Goal: Information Seeking & Learning: Learn about a topic

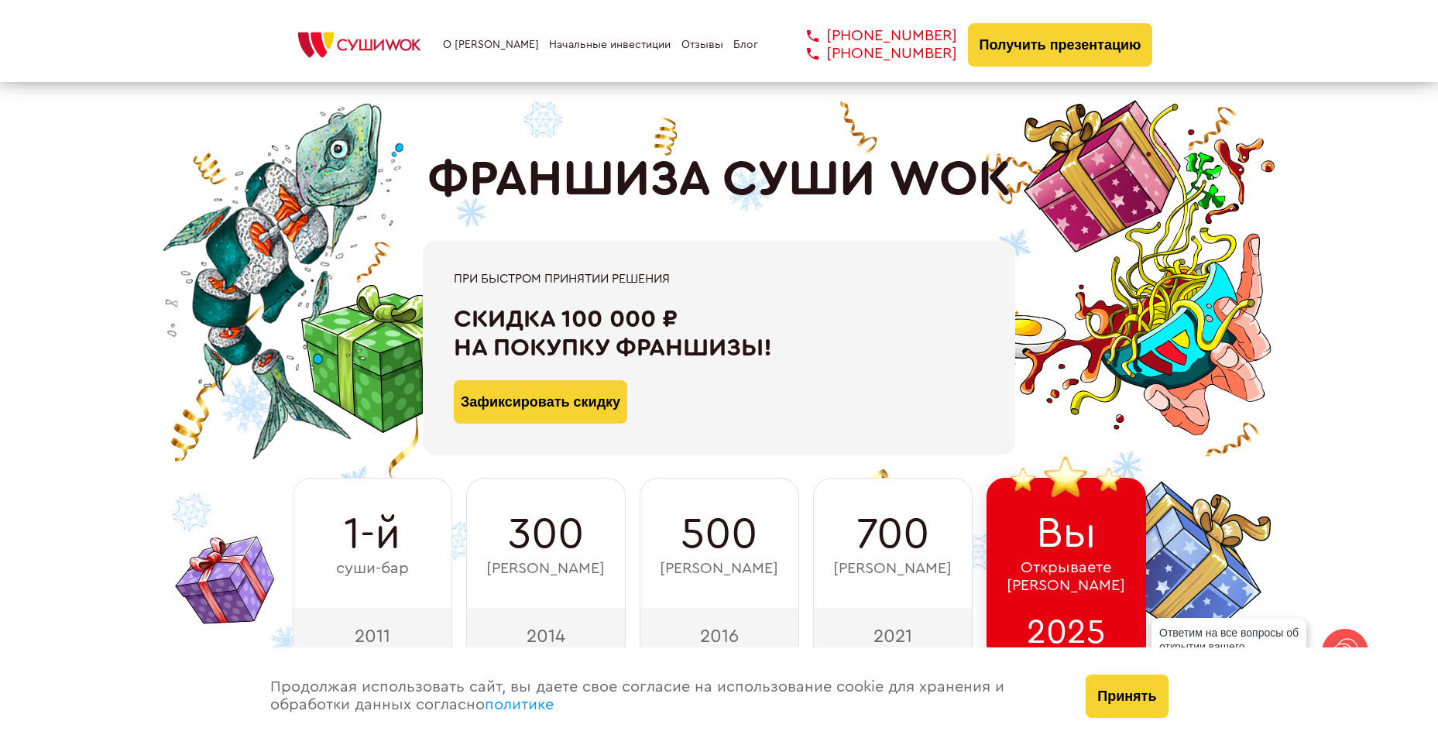
scroll to position [77, 0]
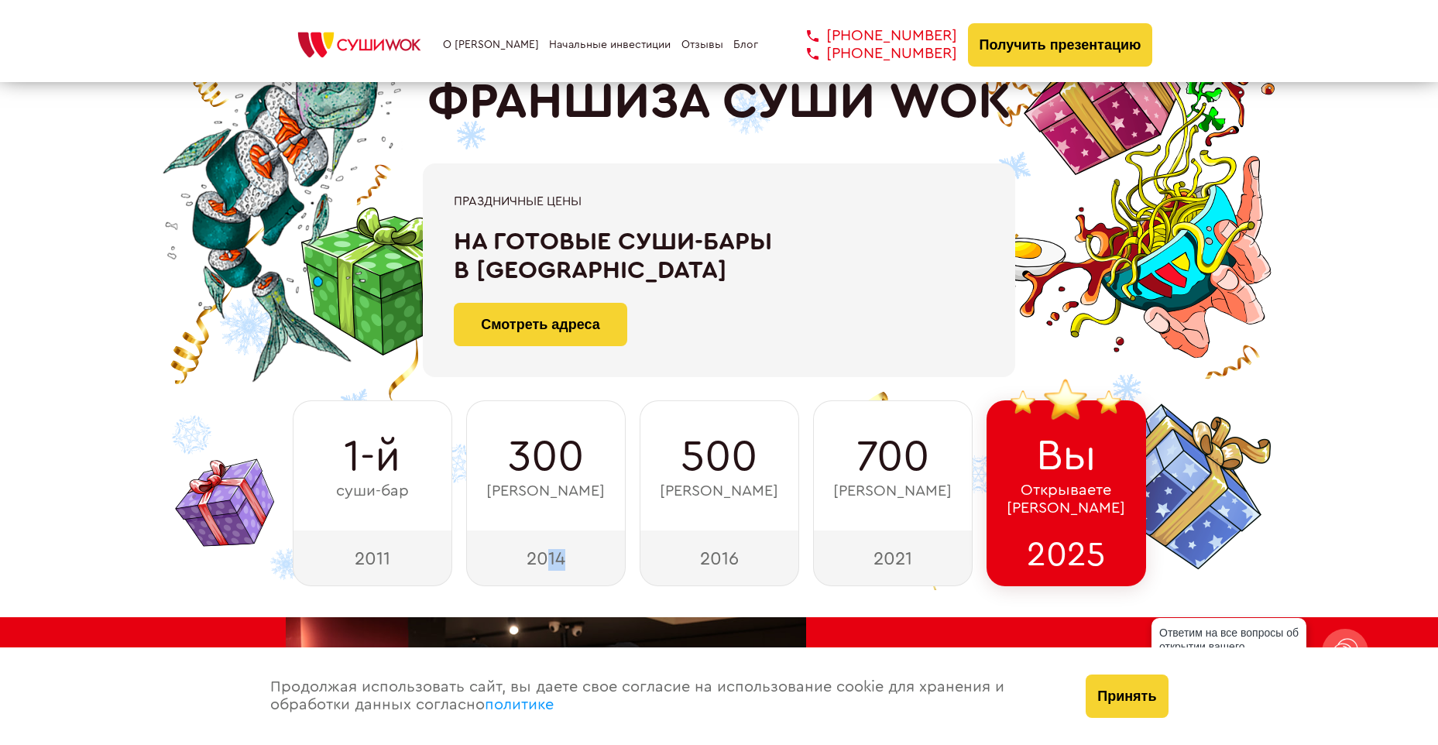
drag, startPoint x: 547, startPoint y: 561, endPoint x: 589, endPoint y: 557, distance: 42.8
click at [589, 561] on div "2014" at bounding box center [546, 558] width 160 height 56
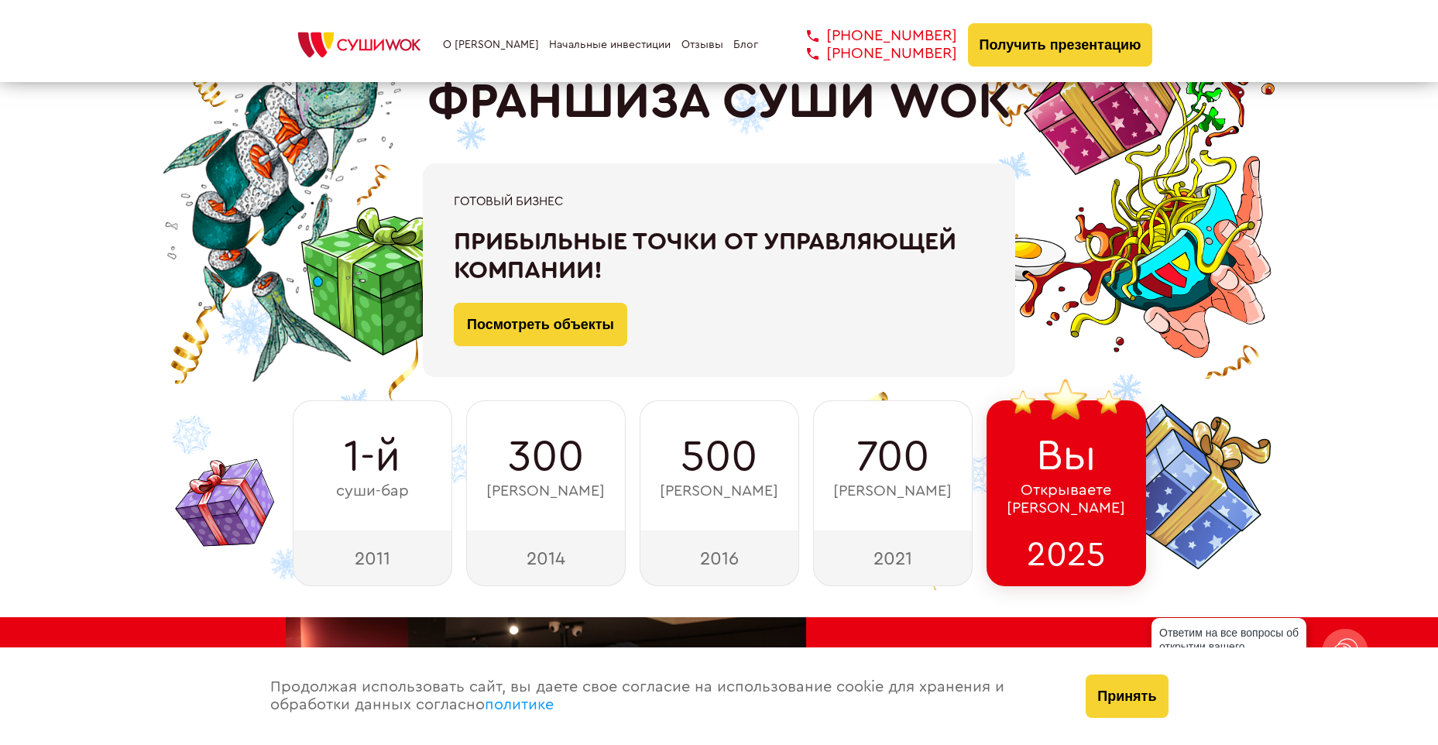
drag, startPoint x: 589, startPoint y: 557, endPoint x: 582, endPoint y: 475, distance: 82.4
click at [582, 475] on span "300" at bounding box center [546, 457] width 76 height 50
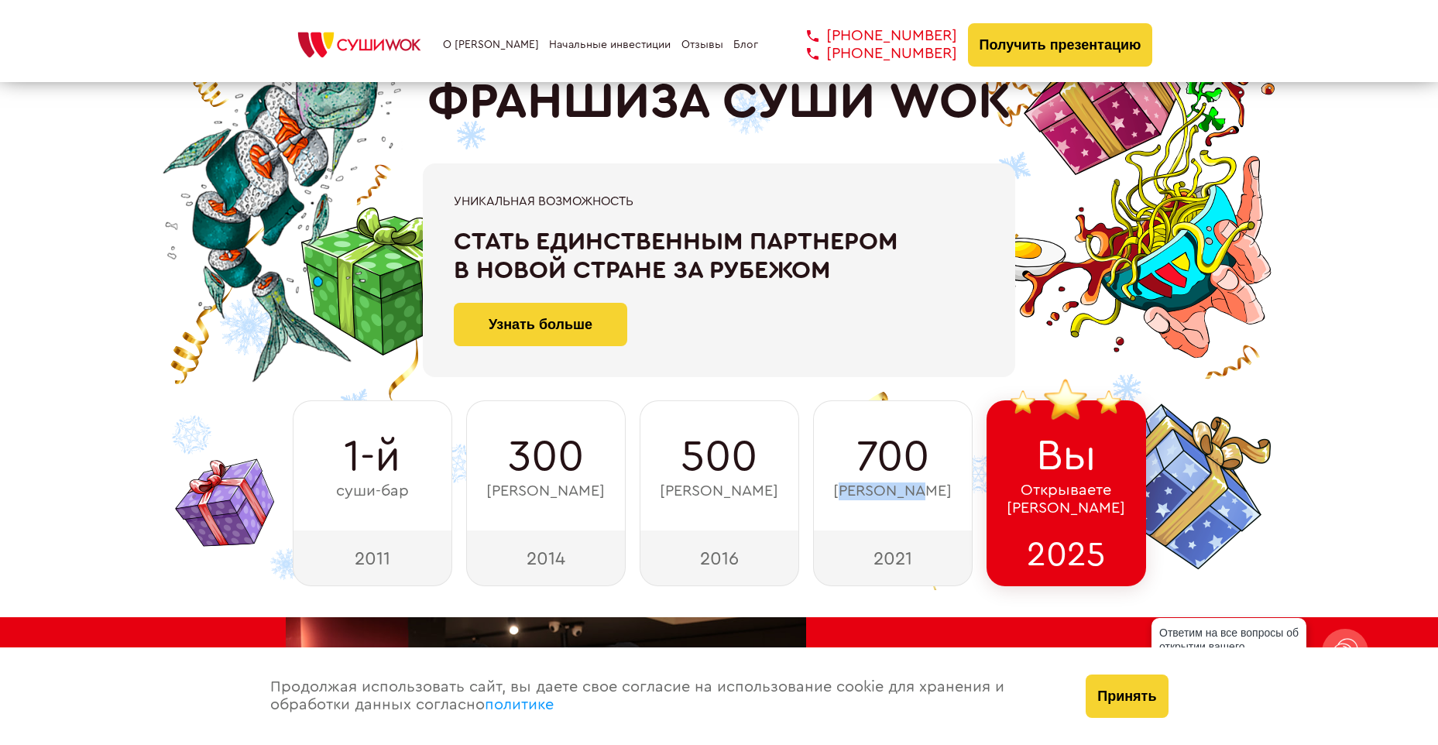
drag, startPoint x: 852, startPoint y: 492, endPoint x: 938, endPoint y: 489, distance: 86.0
click at [938, 489] on div "700 суши-баров" at bounding box center [893, 465] width 160 height 130
drag, startPoint x: 938, startPoint y: 489, endPoint x: 876, endPoint y: 572, distance: 102.8
click at [876, 572] on div "2021" at bounding box center [893, 558] width 160 height 56
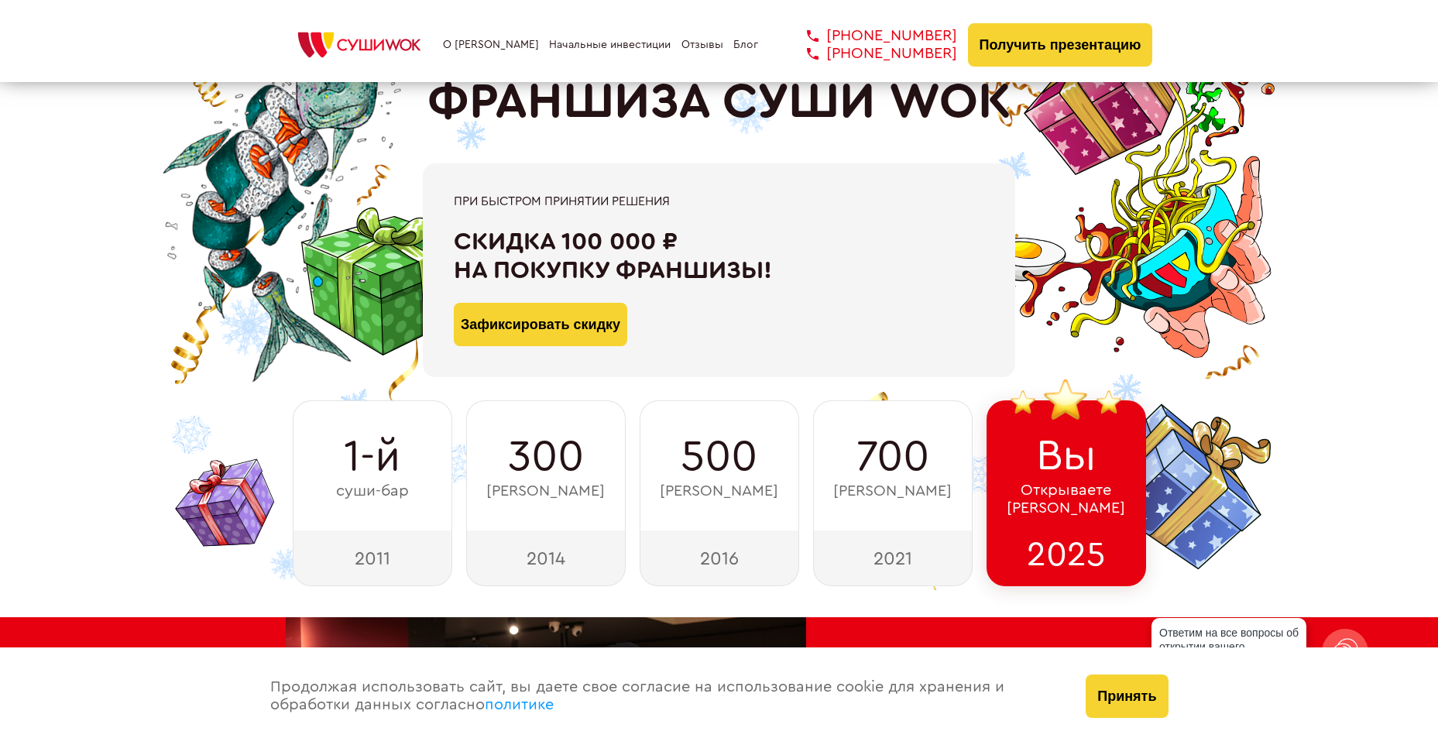
click at [1075, 559] on div "2025" at bounding box center [1067, 558] width 160 height 56
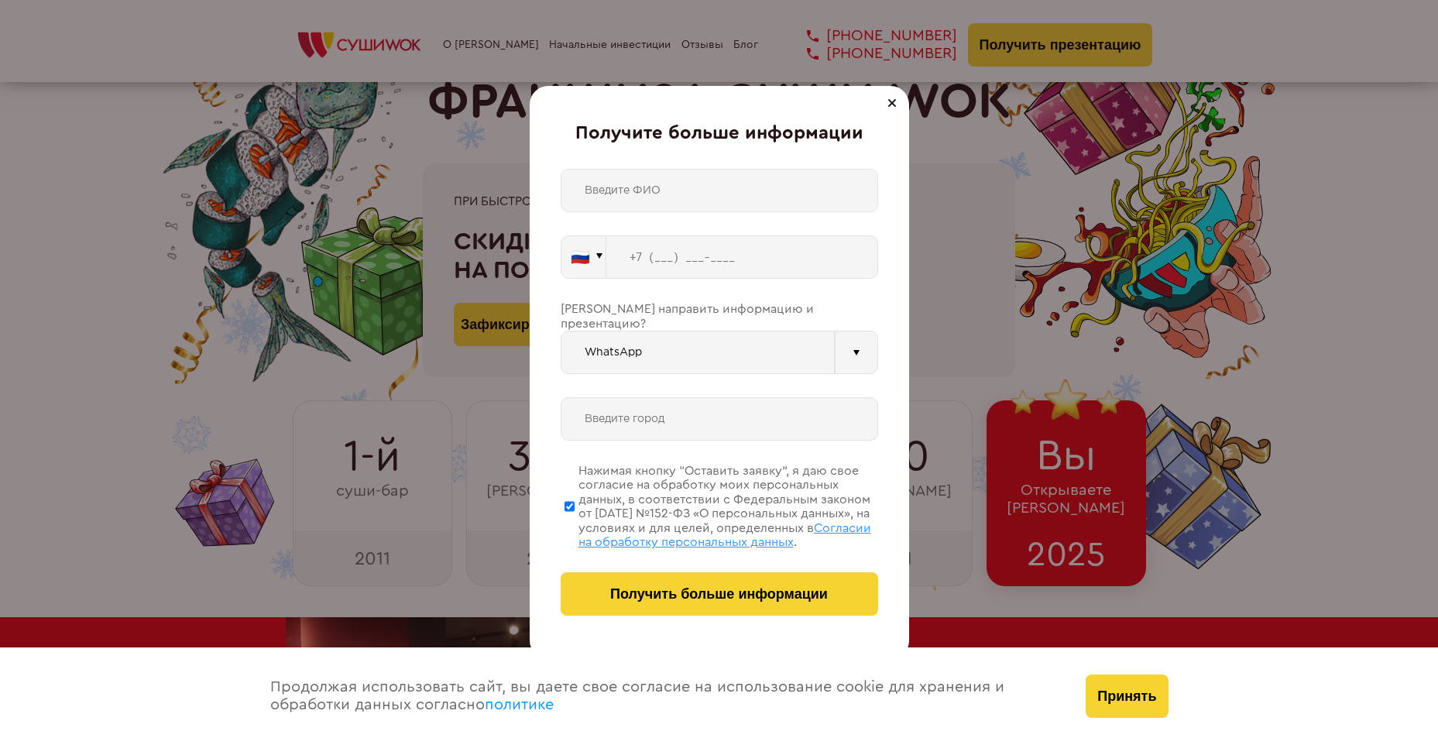
click at [889, 104] on div at bounding box center [892, 103] width 19 height 19
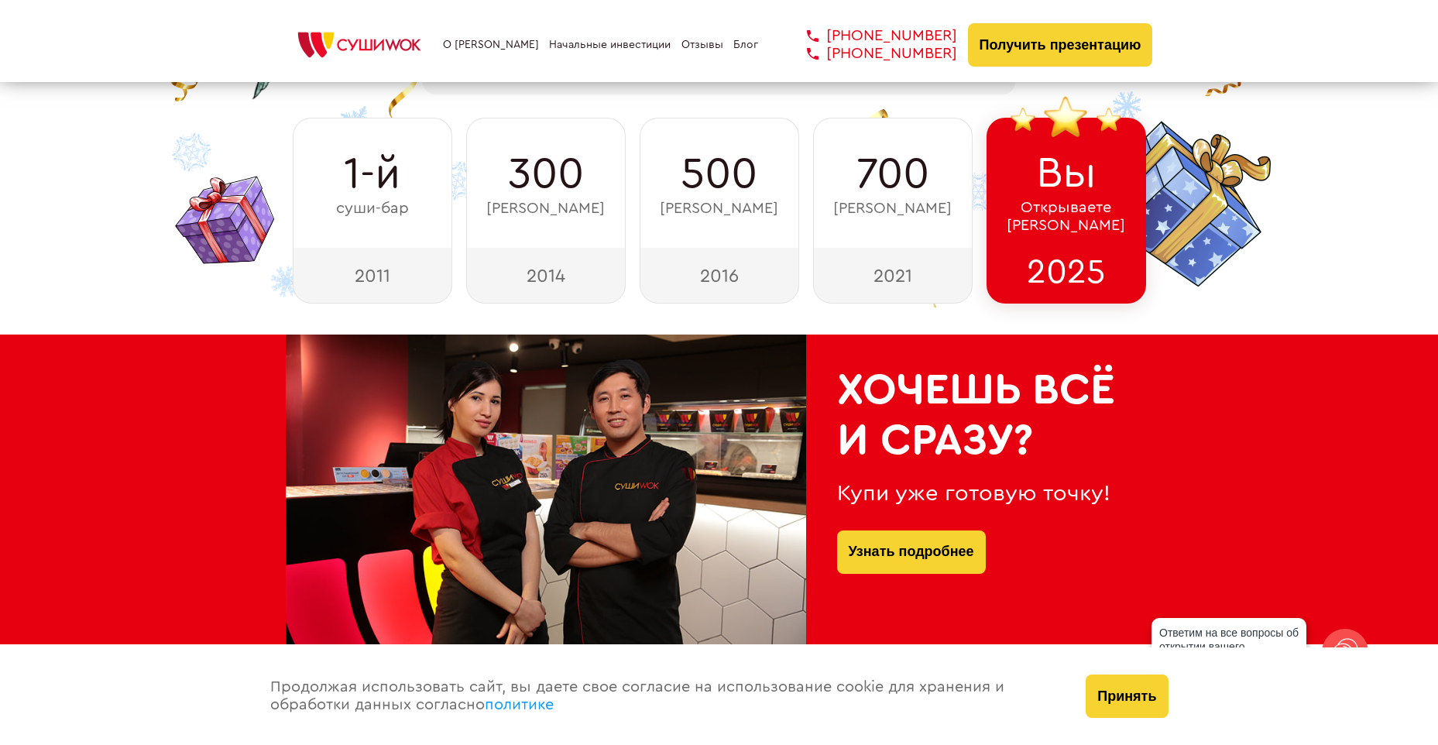
scroll to position [387, 0]
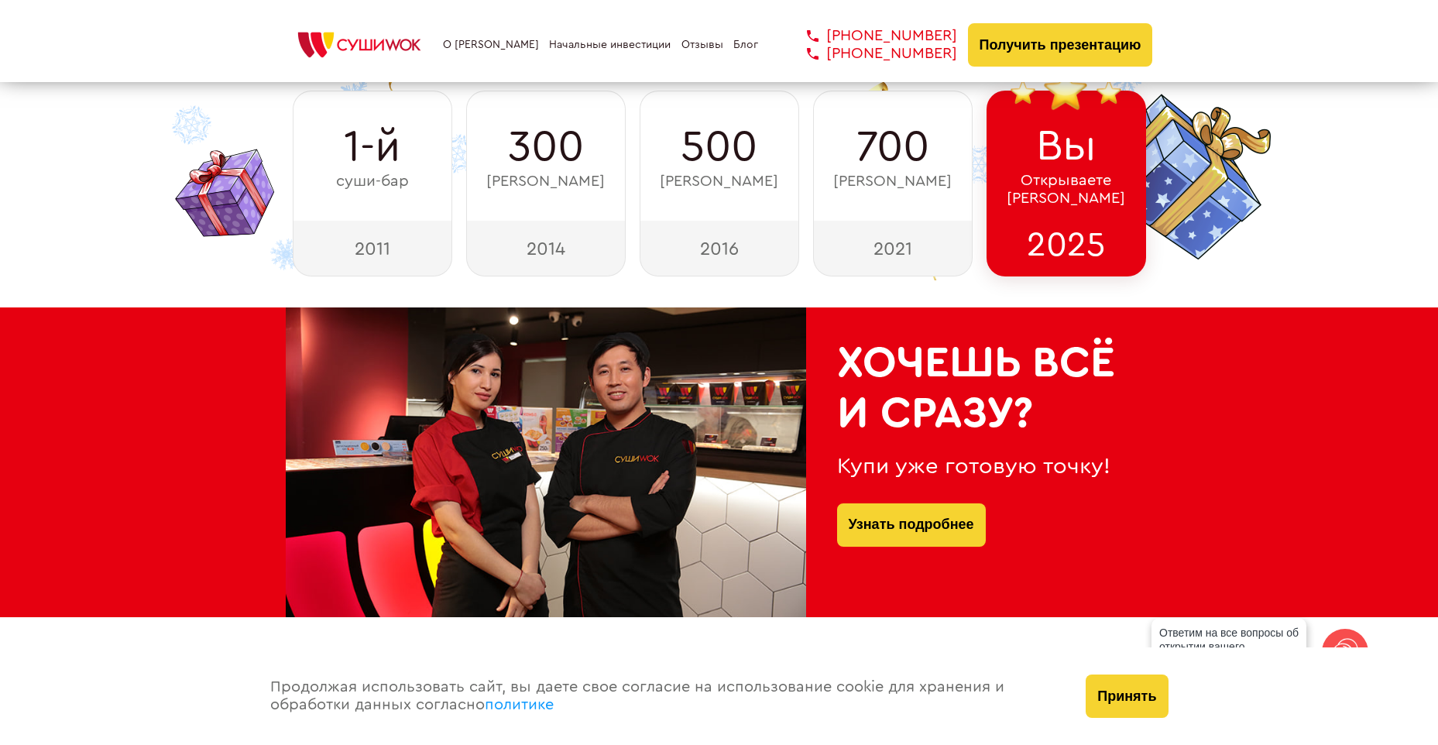
click at [687, 406] on div at bounding box center [546, 462] width 520 height 310
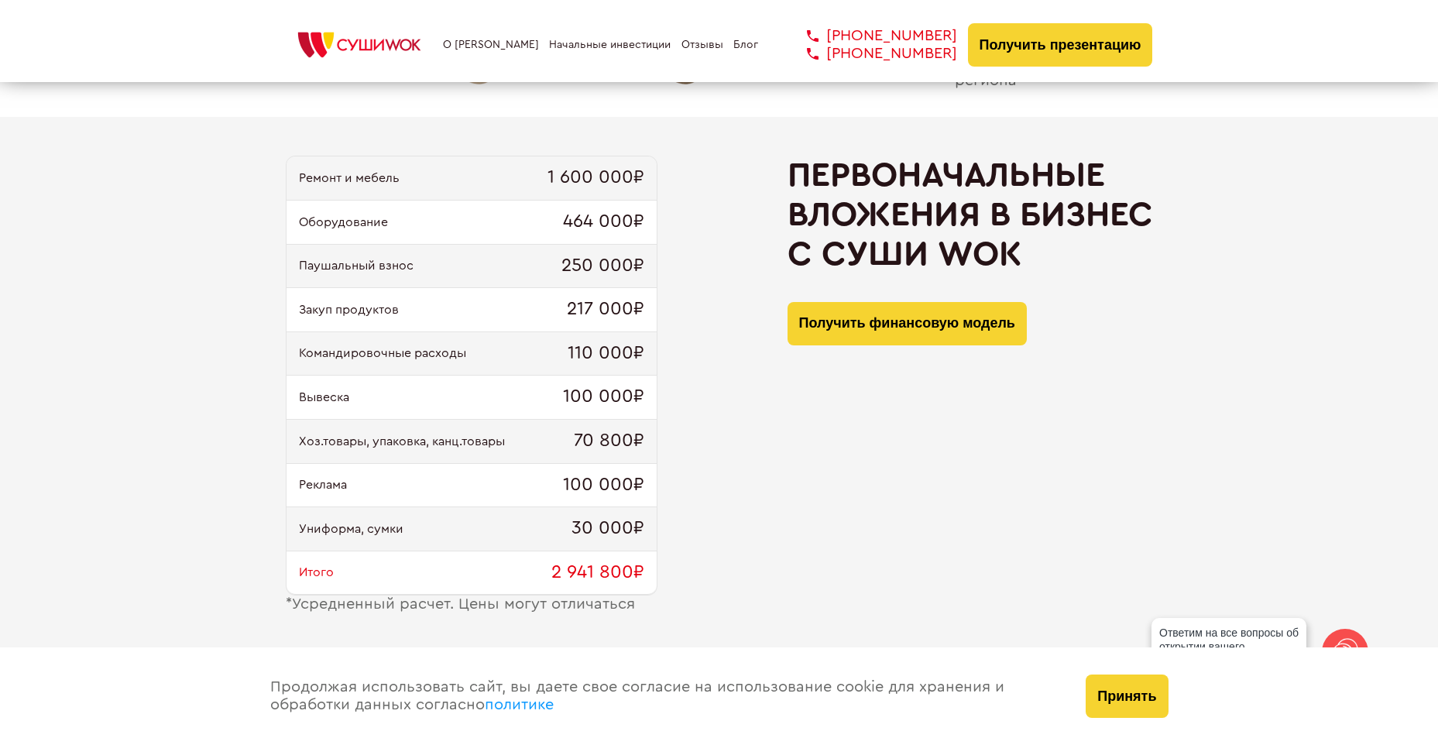
scroll to position [1552, 0]
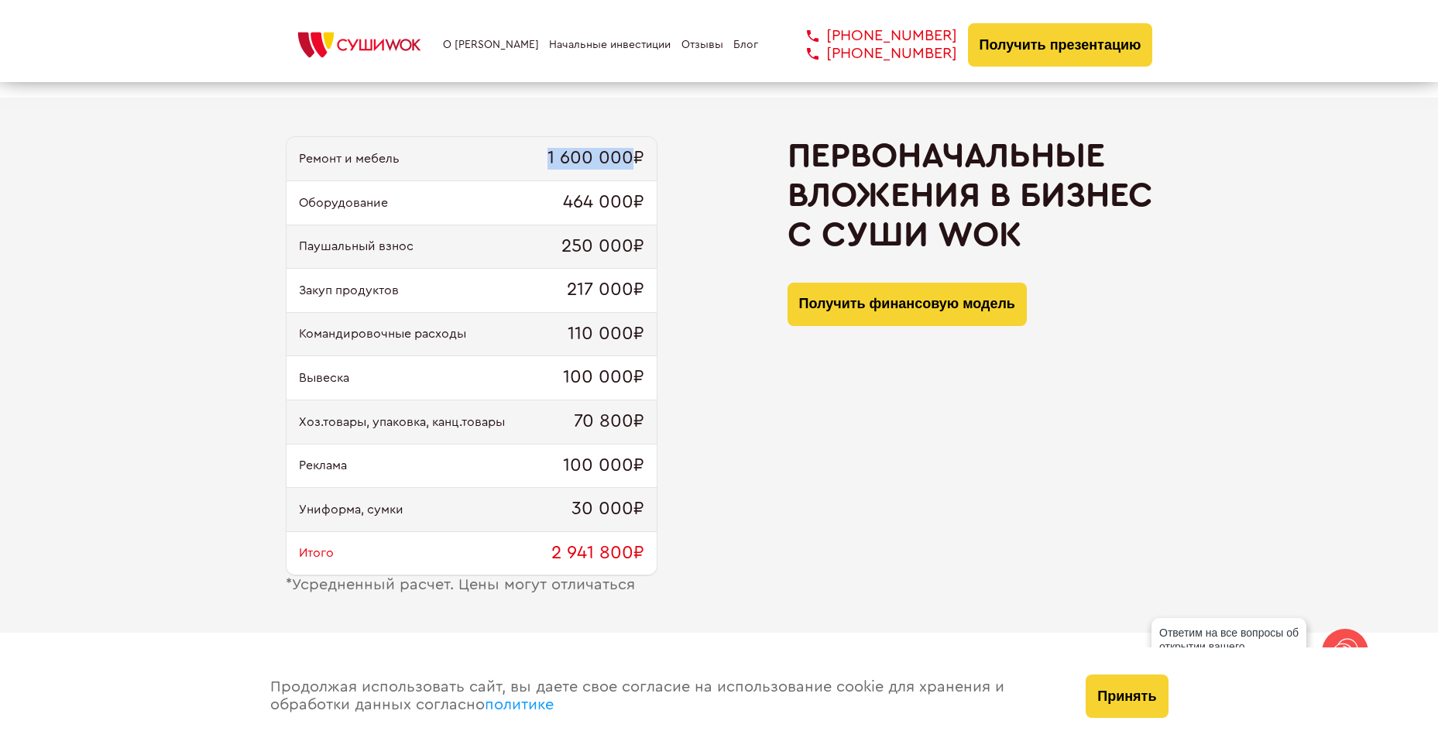
drag, startPoint x: 548, startPoint y: 162, endPoint x: 634, endPoint y: 166, distance: 86.0
click at [634, 166] on span "1 600 000₽" at bounding box center [596, 159] width 97 height 22
drag, startPoint x: 565, startPoint y: 207, endPoint x: 650, endPoint y: 211, distance: 84.5
click at [650, 211] on div "Оборудование 464 000₽" at bounding box center [472, 203] width 370 height 44
drag, startPoint x: 566, startPoint y: 248, endPoint x: 633, endPoint y: 246, distance: 66.6
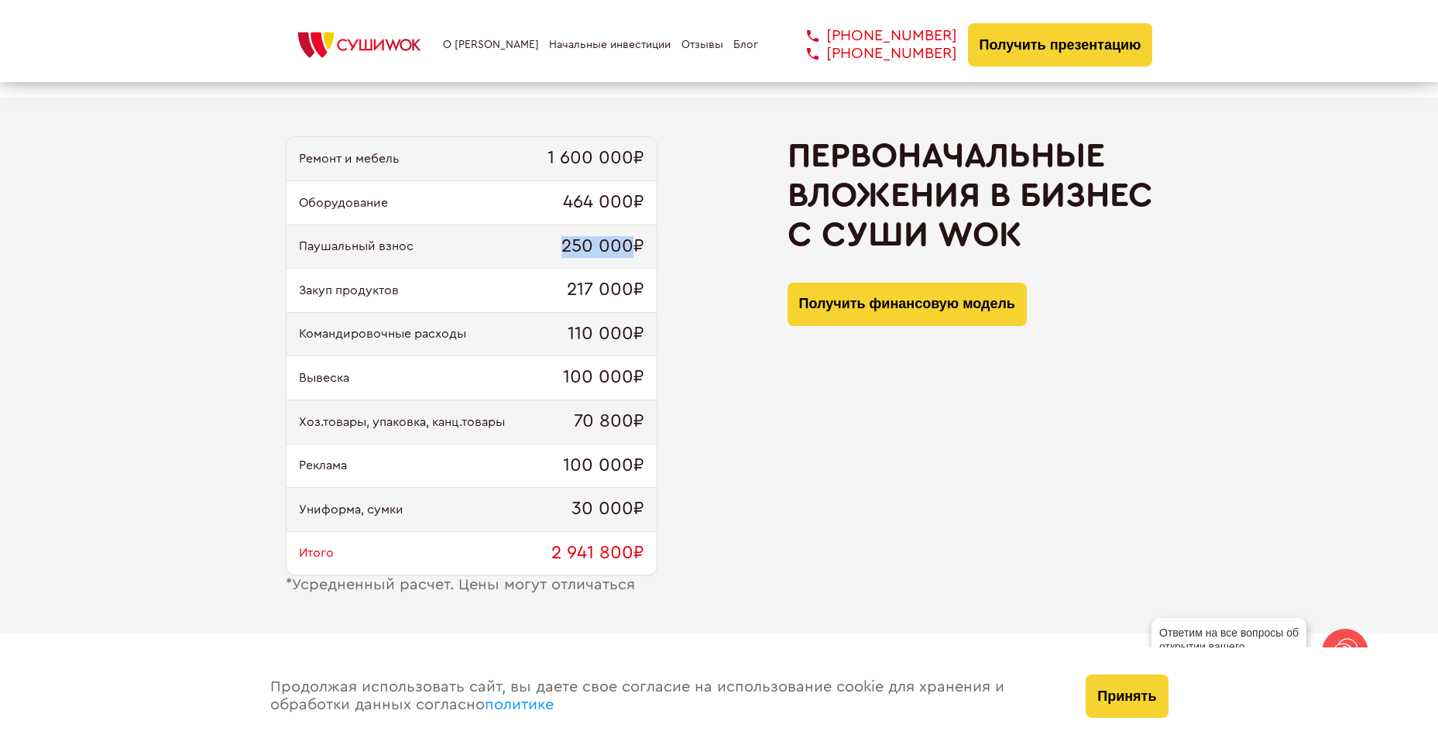
click at [633, 246] on span "250 000₽" at bounding box center [602, 247] width 83 height 22
drag, startPoint x: 323, startPoint y: 291, endPoint x: 627, endPoint y: 287, distance: 304.4
click at [627, 287] on div "Закуп продуктов 217 000₽" at bounding box center [472, 291] width 370 height 44
drag, startPoint x: 560, startPoint y: 334, endPoint x: 640, endPoint y: 331, distance: 79.8
click at [640, 331] on div "Командировочные расходы 110 000₽" at bounding box center [472, 335] width 370 height 44
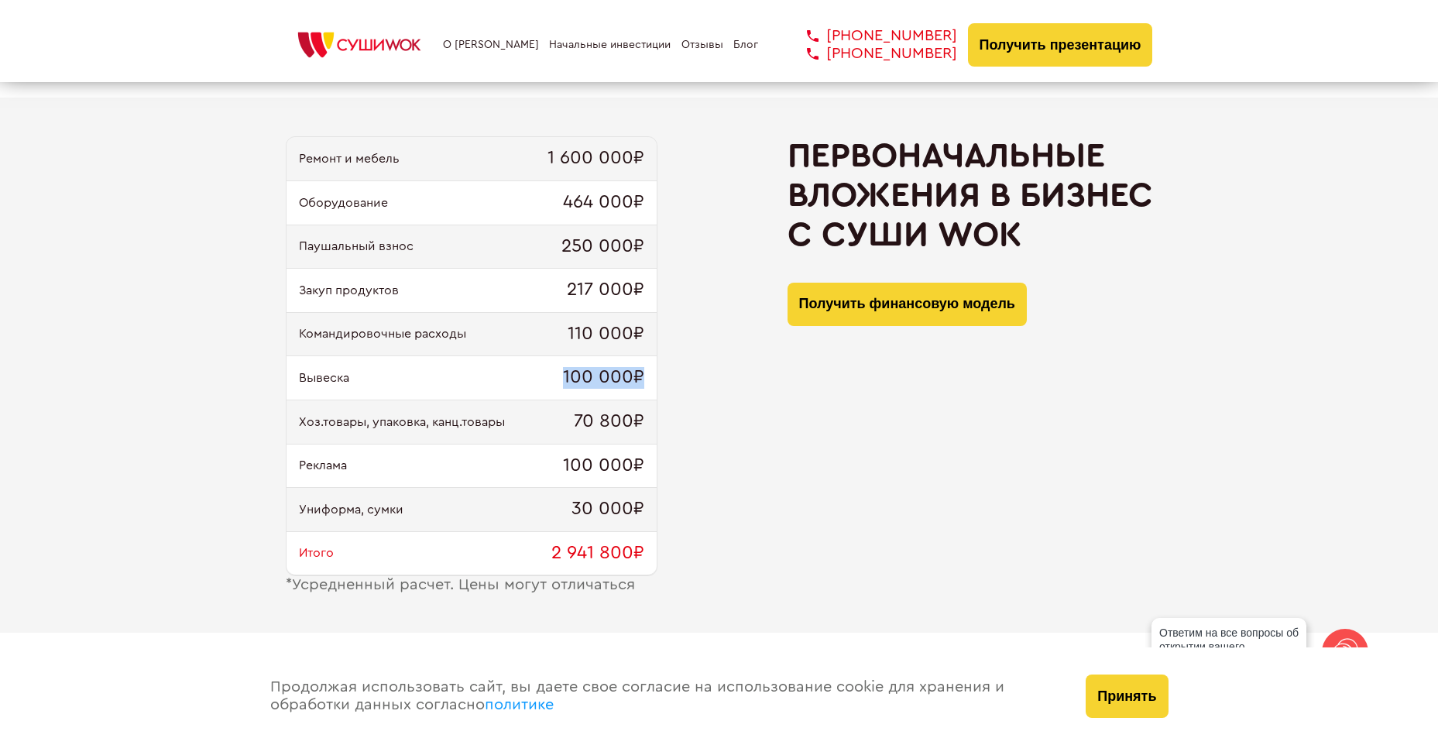
drag, startPoint x: 566, startPoint y: 379, endPoint x: 655, endPoint y: 383, distance: 89.1
click at [654, 383] on div "Вывеска 100 000₽" at bounding box center [472, 378] width 370 height 44
click at [420, 418] on span "Хоз.товары, упаковка, канц.товары" at bounding box center [402, 422] width 206 height 14
drag, startPoint x: 575, startPoint y: 431, endPoint x: 639, endPoint y: 448, distance: 65.7
click at [639, 448] on div "Ремонт и мебель 1 600 000₽ Оборудование 464 000₽ Паушальный взнос 250 000₽ Заку…" at bounding box center [472, 356] width 372 height 440
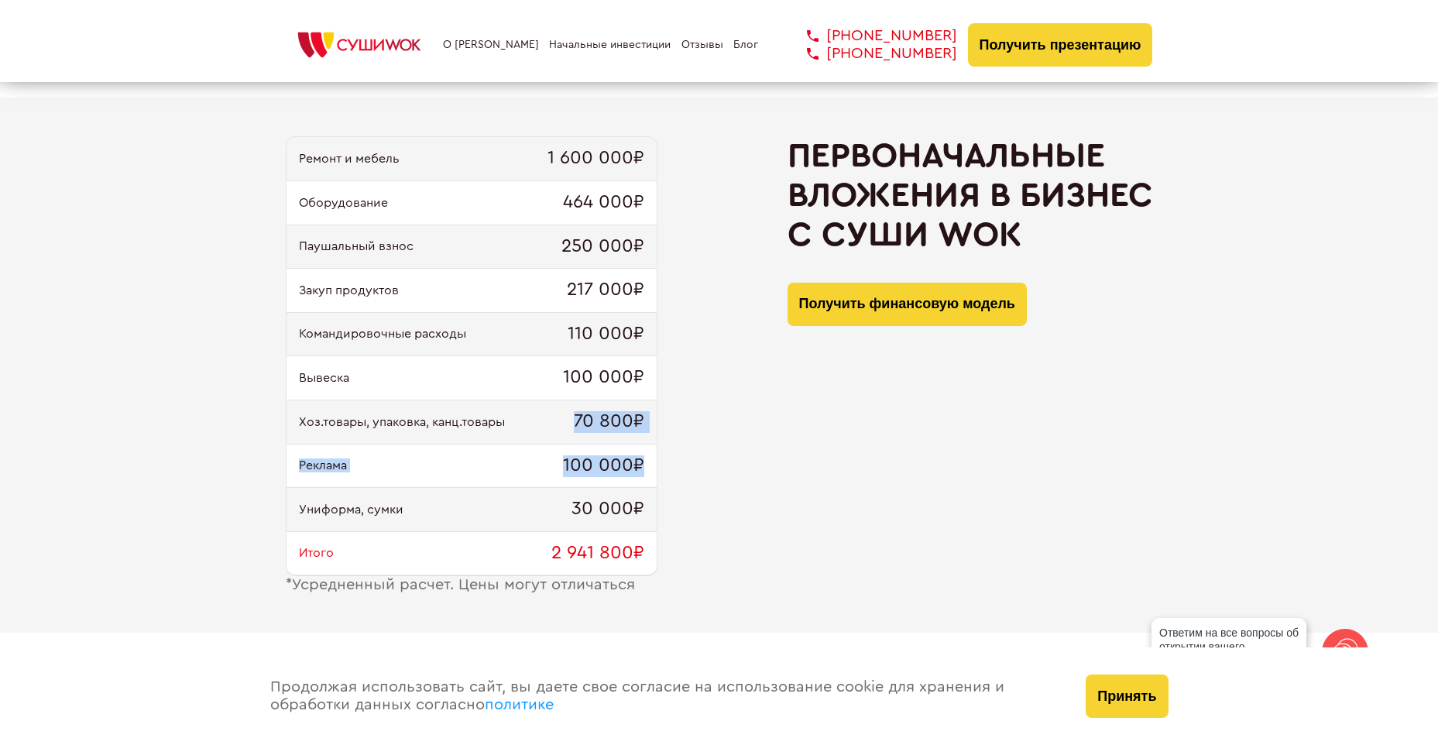
drag, startPoint x: 363, startPoint y: 445, endPoint x: 441, endPoint y: 490, distance: 90.2
click at [364, 445] on div "Реклама 100 000₽" at bounding box center [472, 467] width 370 height 44
click at [585, 471] on span "100 000₽" at bounding box center [603, 466] width 81 height 22
drag, startPoint x: 599, startPoint y: 515, endPoint x: 630, endPoint y: 514, distance: 31.8
click at [630, 514] on div "Униформа, сумки 30 000₽" at bounding box center [472, 510] width 370 height 44
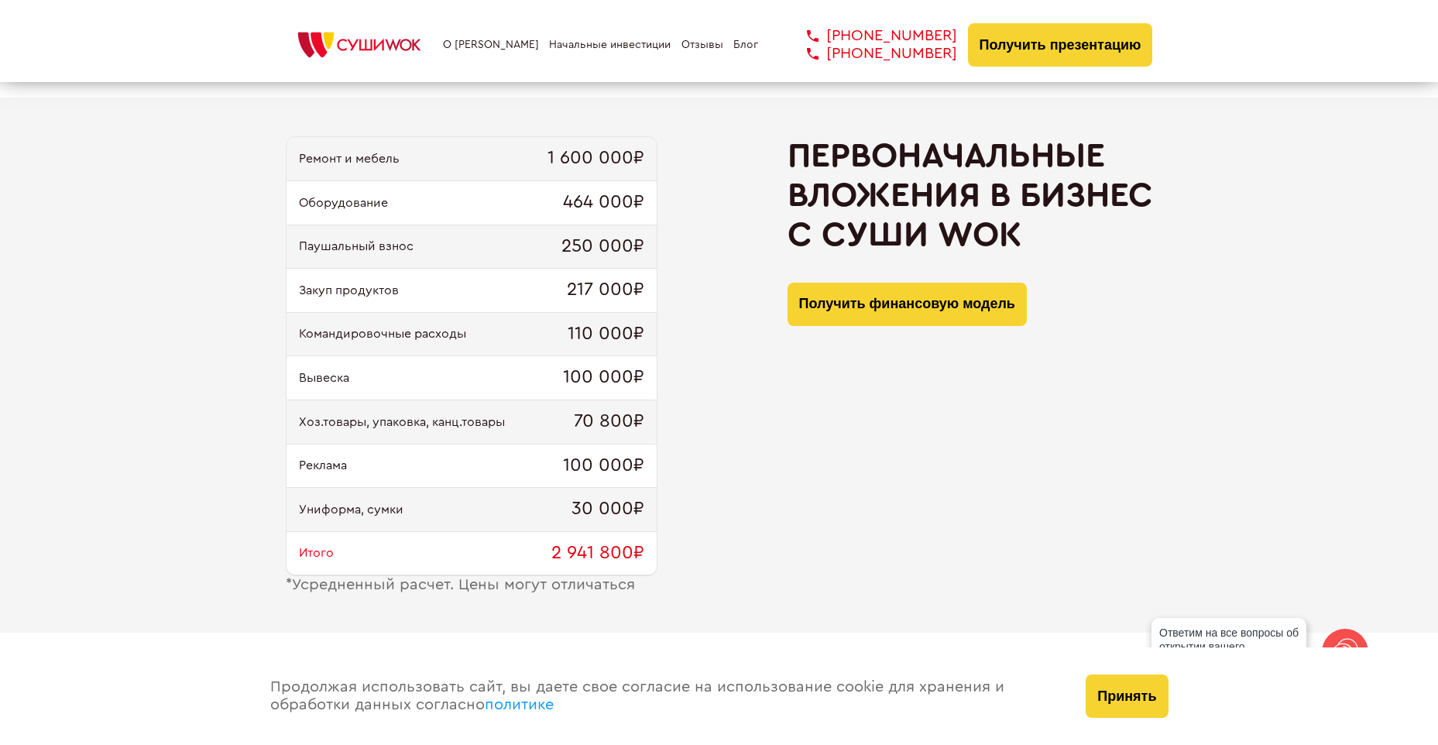
click at [570, 552] on span "2 941 800₽" at bounding box center [597, 554] width 93 height 22
